Goal: Entertainment & Leisure: Browse casually

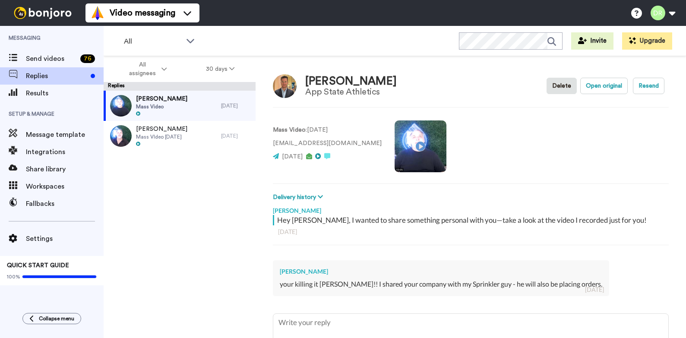
scroll to position [67, 0]
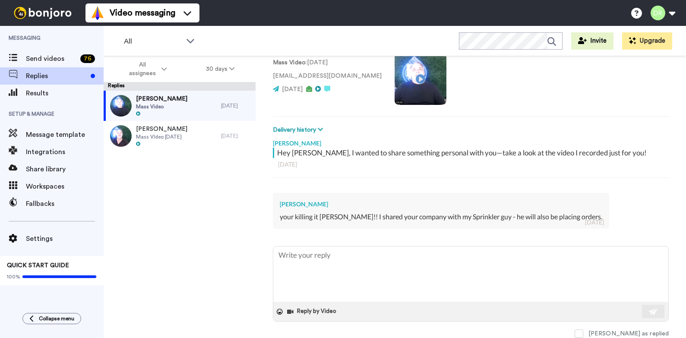
click at [44, 11] on img at bounding box center [42, 13] width 65 height 12
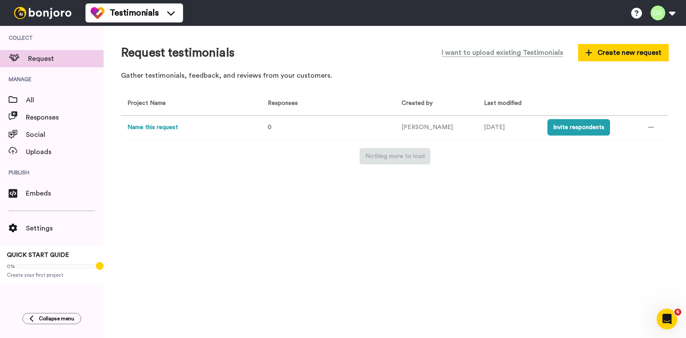
click at [47, 13] on img at bounding box center [42, 13] width 65 height 12
click at [41, 11] on img at bounding box center [42, 13] width 65 height 12
click at [30, 99] on span "All" at bounding box center [65, 100] width 78 height 10
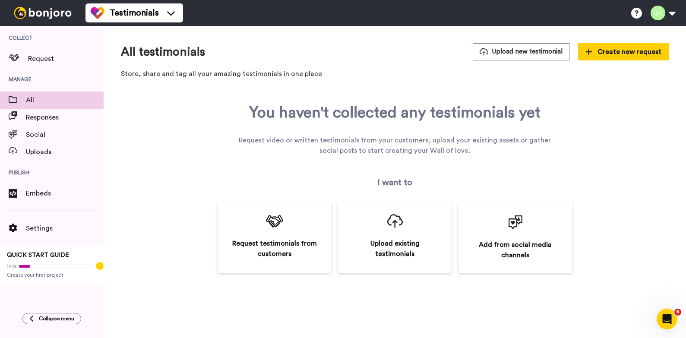
click at [55, 16] on img at bounding box center [42, 13] width 65 height 12
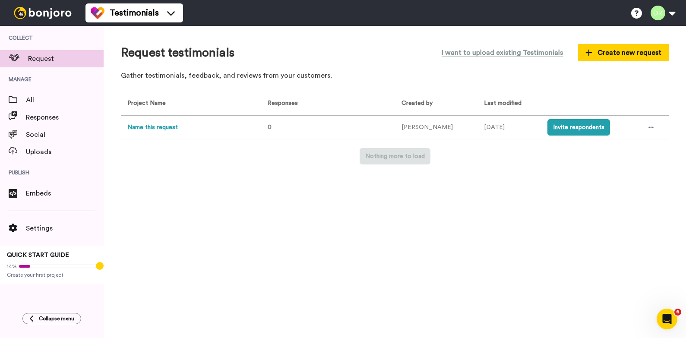
click at [55, 10] on img at bounding box center [42, 13] width 65 height 12
click at [32, 98] on span "All" at bounding box center [65, 100] width 78 height 10
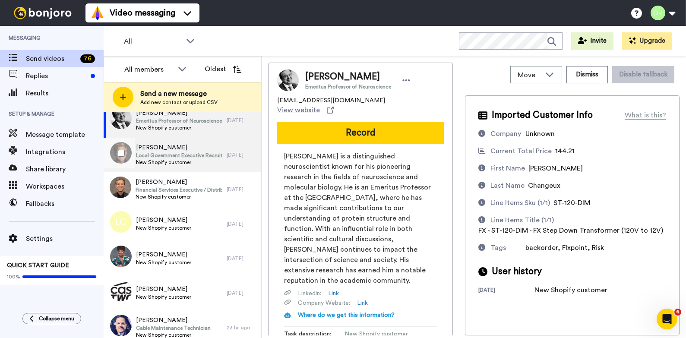
scroll to position [19, 0]
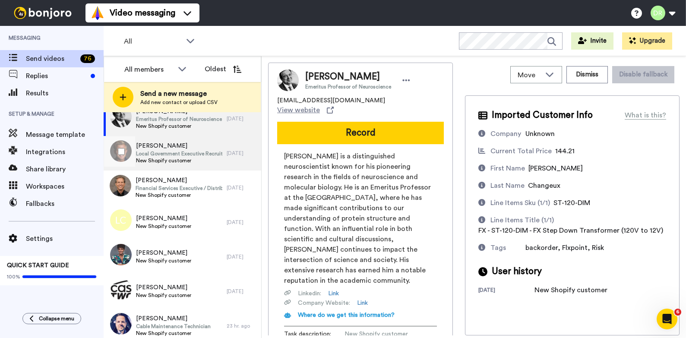
click at [175, 151] on span "Local Government Executive Recruiter" at bounding box center [179, 153] width 86 height 7
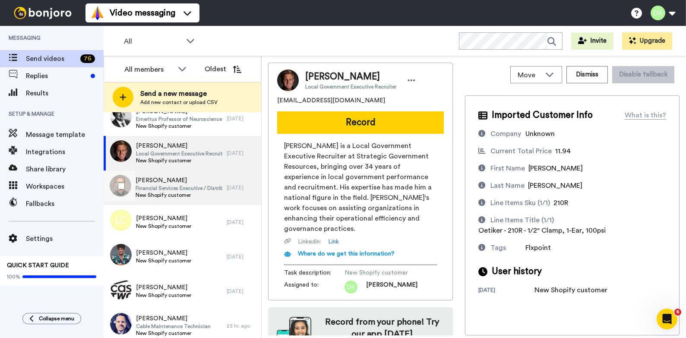
click at [157, 183] on span "[PERSON_NAME]" at bounding box center [179, 180] width 87 height 9
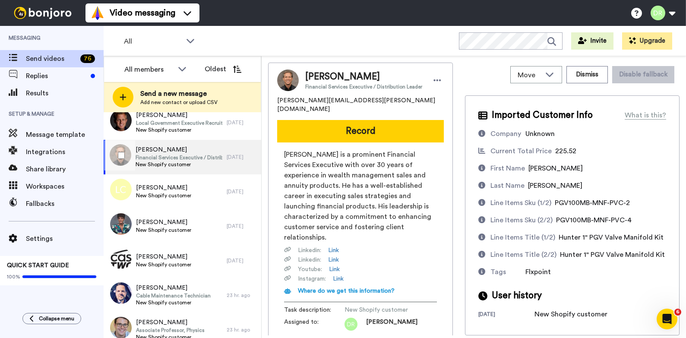
scroll to position [59, 0]
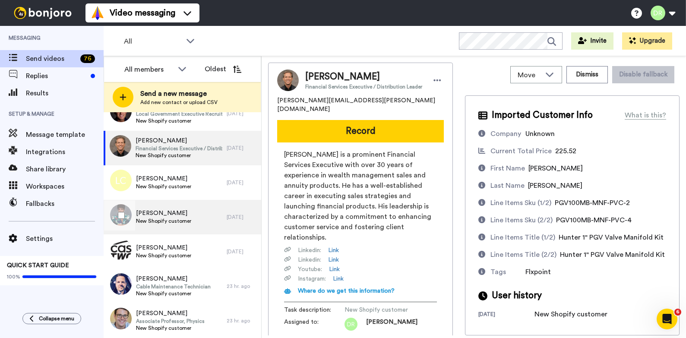
click at [168, 216] on span "[PERSON_NAME]" at bounding box center [163, 213] width 55 height 9
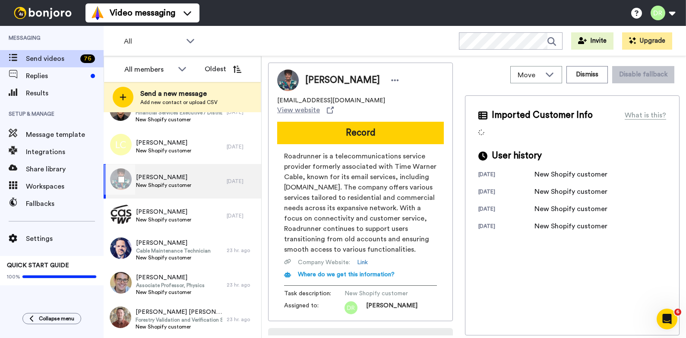
scroll to position [98, 0]
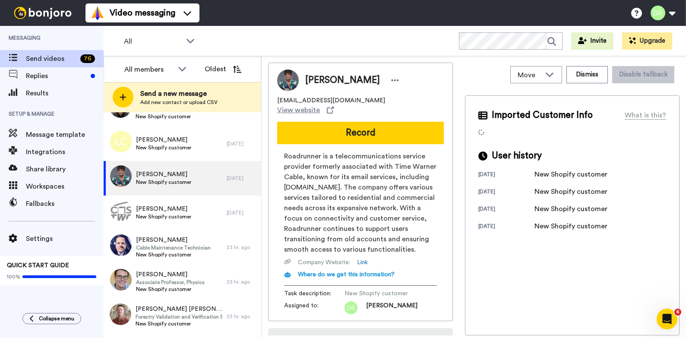
click at [168, 216] on span "New Shopify customer" at bounding box center [163, 216] width 55 height 7
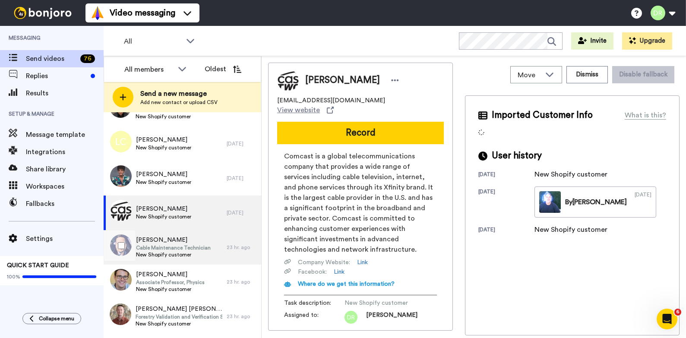
scroll to position [98, 0]
click at [162, 248] on span "Cable Maintenance Technician" at bounding box center [173, 248] width 75 height 7
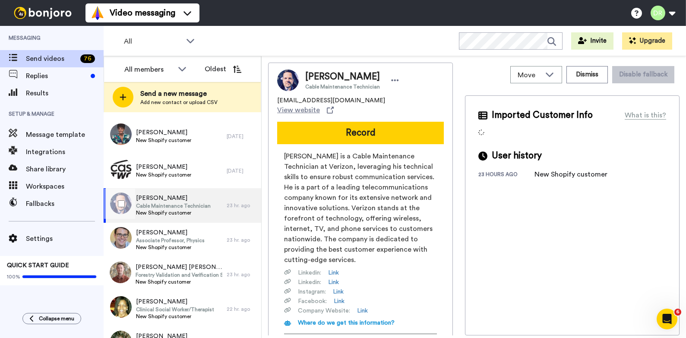
scroll to position [145, 0]
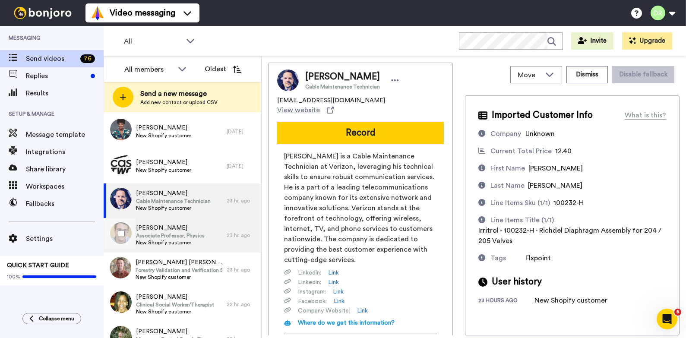
click at [164, 229] on span "[PERSON_NAME]" at bounding box center [170, 228] width 69 height 9
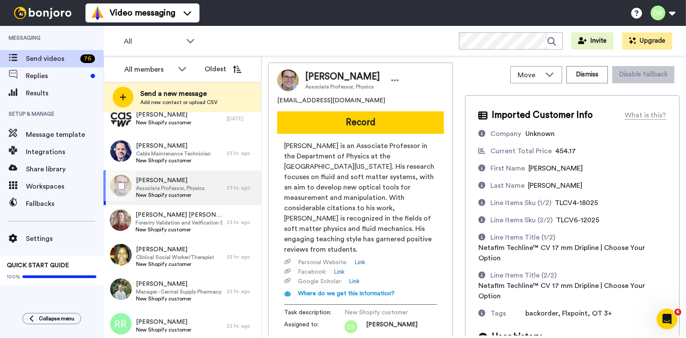
scroll to position [227, 0]
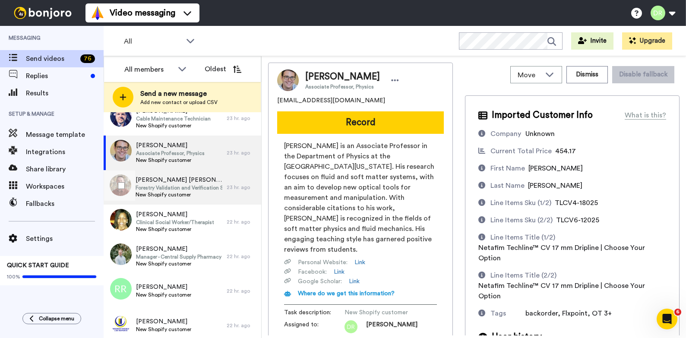
click at [169, 183] on span "[PERSON_NAME] [PERSON_NAME]" at bounding box center [179, 180] width 87 height 9
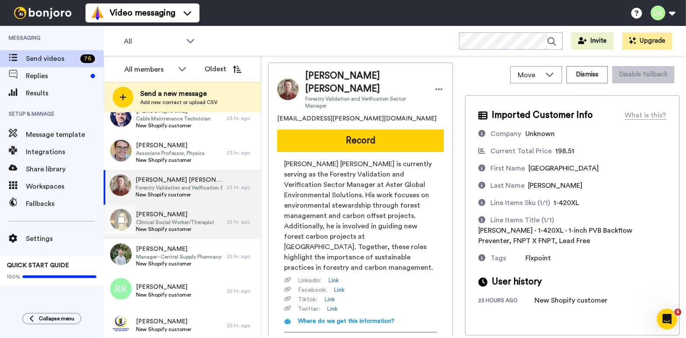
click at [167, 214] on span "[PERSON_NAME]" at bounding box center [175, 214] width 78 height 9
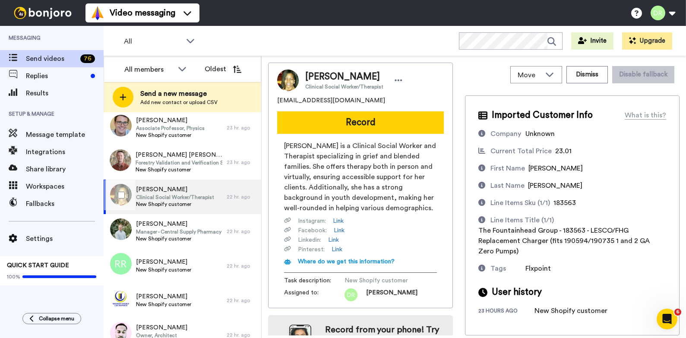
scroll to position [258, 0]
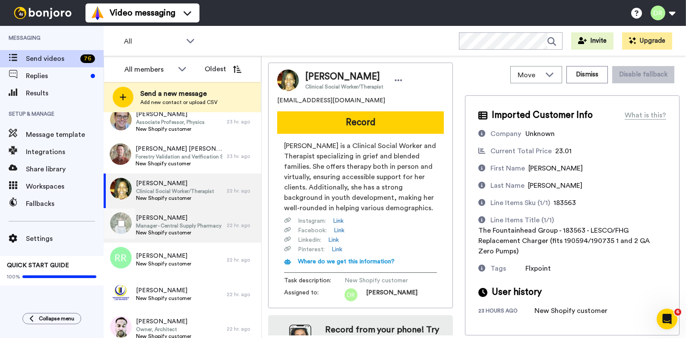
click at [167, 224] on span "Manager - Central Supply Pharmacy" at bounding box center [178, 225] width 85 height 7
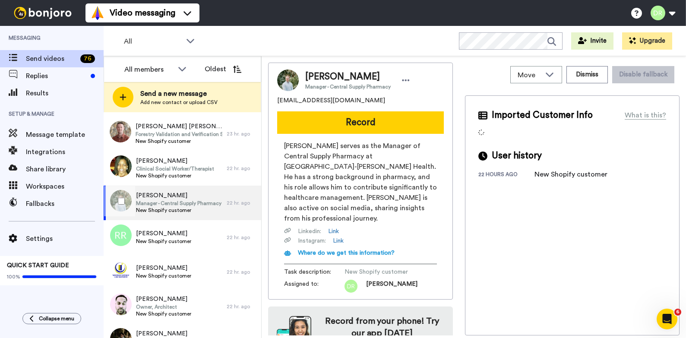
scroll to position [281, 0]
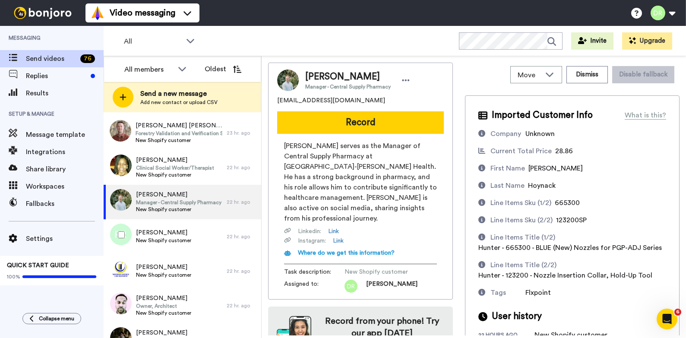
click at [167, 224] on div "[PERSON_NAME] New Shopify customer" at bounding box center [165, 236] width 123 height 35
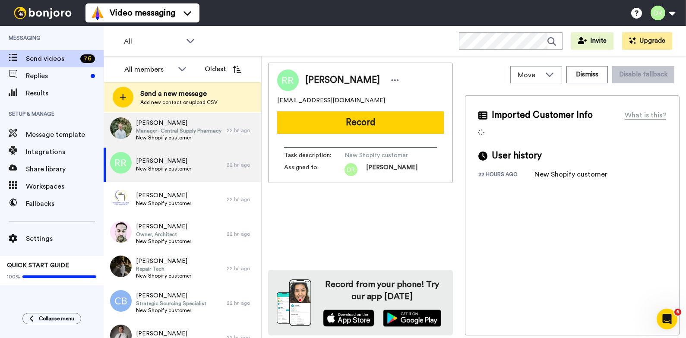
click at [167, 224] on span "[PERSON_NAME]" at bounding box center [163, 226] width 55 height 9
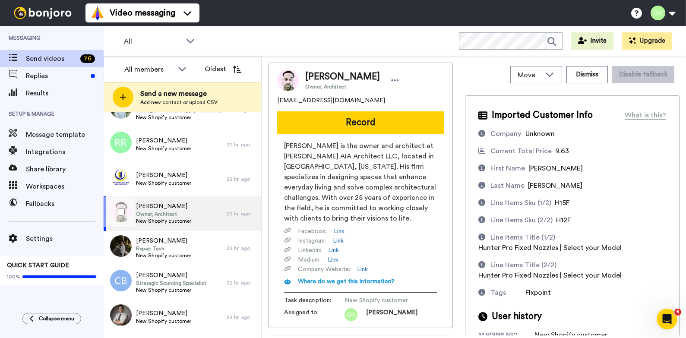
scroll to position [380, 0]
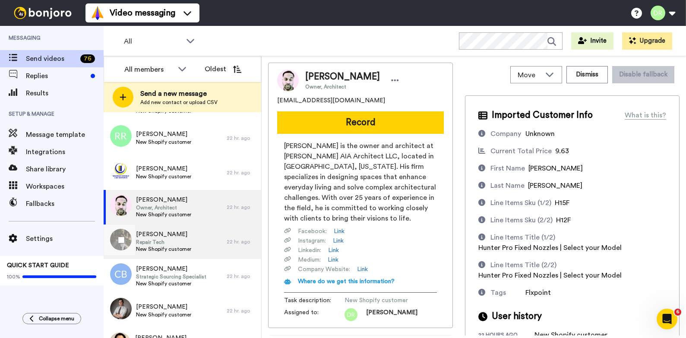
click at [170, 237] on span "[PERSON_NAME]" at bounding box center [163, 234] width 55 height 9
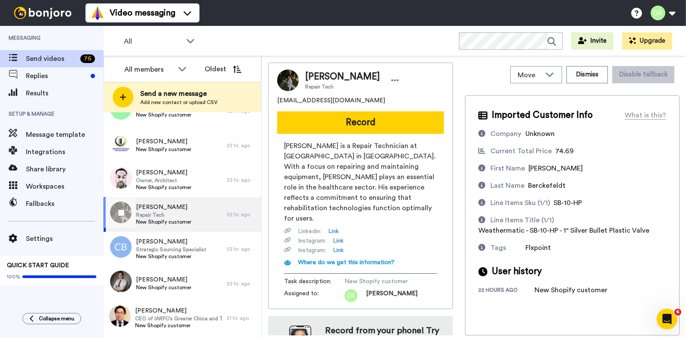
scroll to position [407, 0]
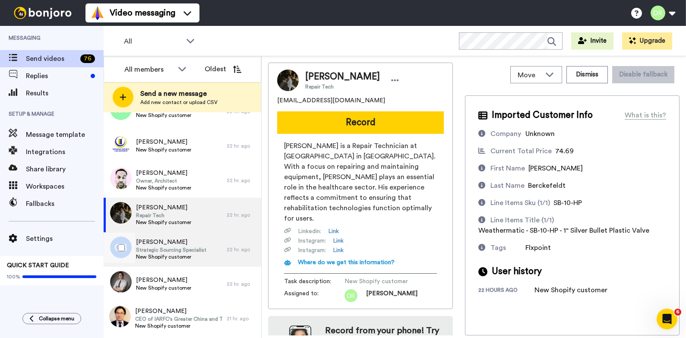
click at [170, 245] on span "[PERSON_NAME]" at bounding box center [171, 242] width 70 height 9
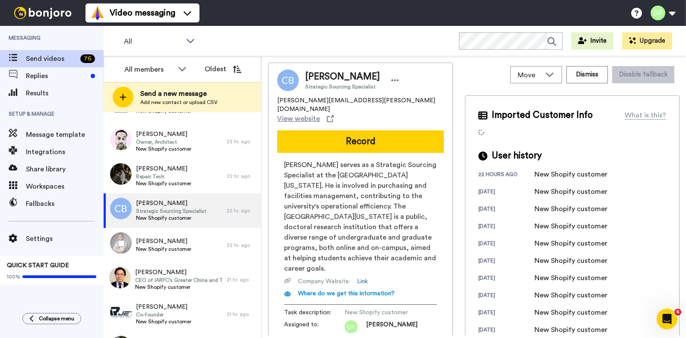
scroll to position [448, 0]
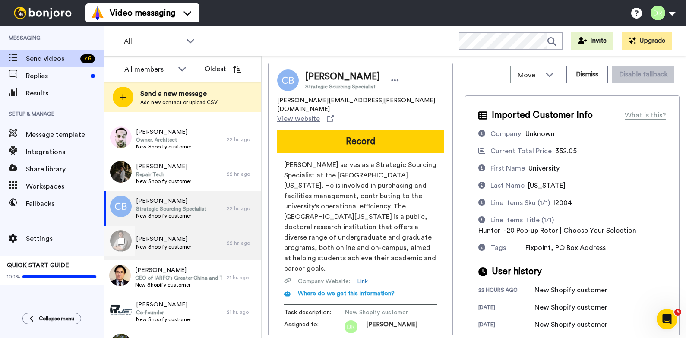
click at [173, 241] on span "[PERSON_NAME]" at bounding box center [163, 239] width 55 height 9
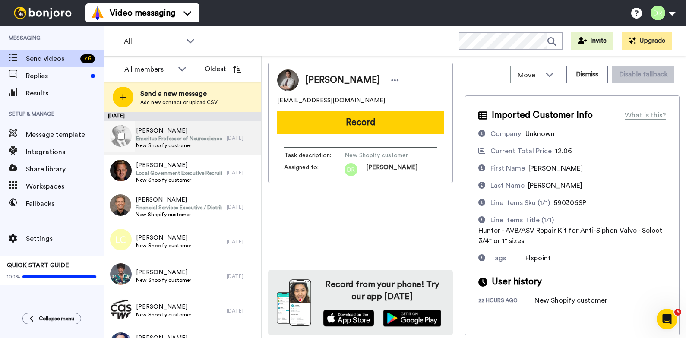
click at [177, 135] on span "Emeritus Professor of Neuroscience" at bounding box center [179, 138] width 86 height 7
